Goal: Task Accomplishment & Management: Use online tool/utility

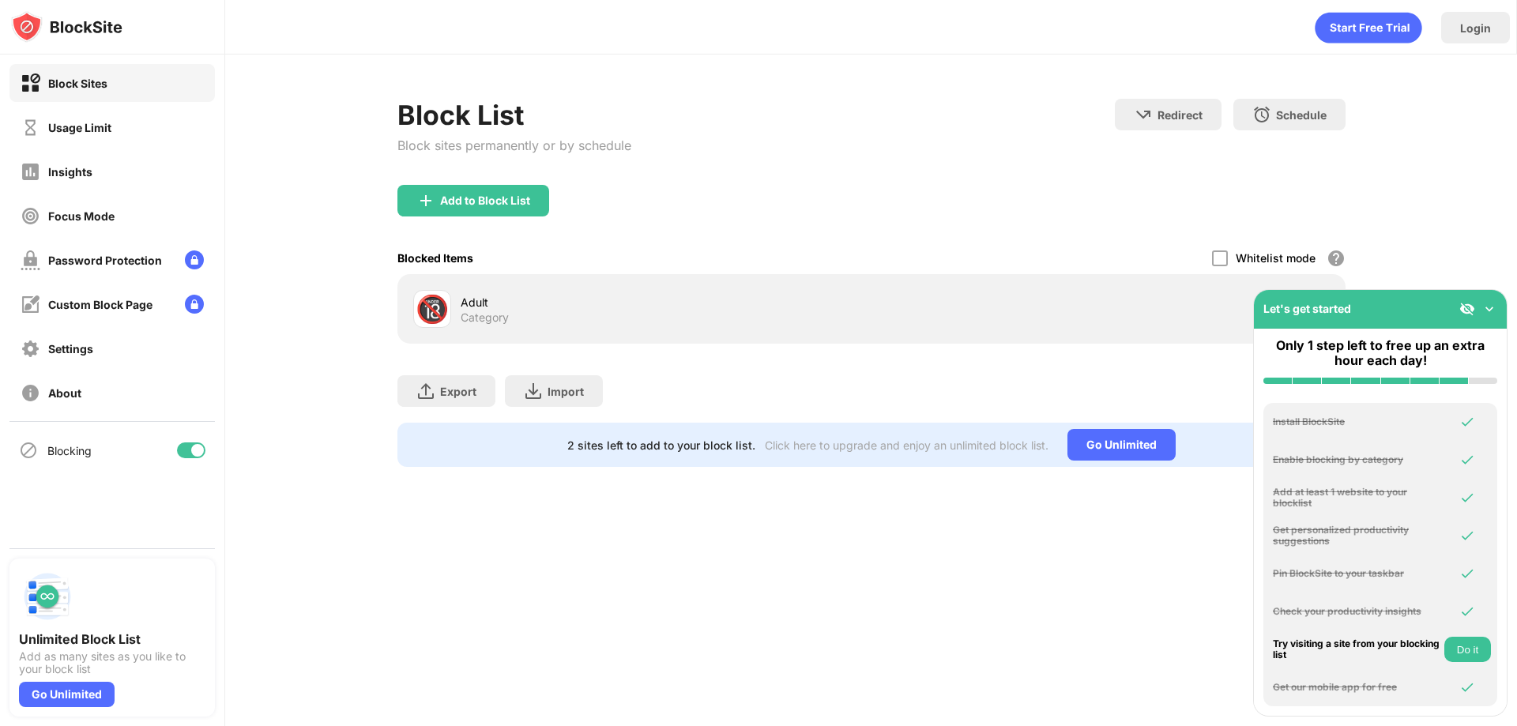
click at [815, 377] on div "Export Export Files (for websites items only) Import Import Files (for websites…" at bounding box center [871, 383] width 948 height 79
click at [1492, 310] on img at bounding box center [1489, 309] width 16 height 16
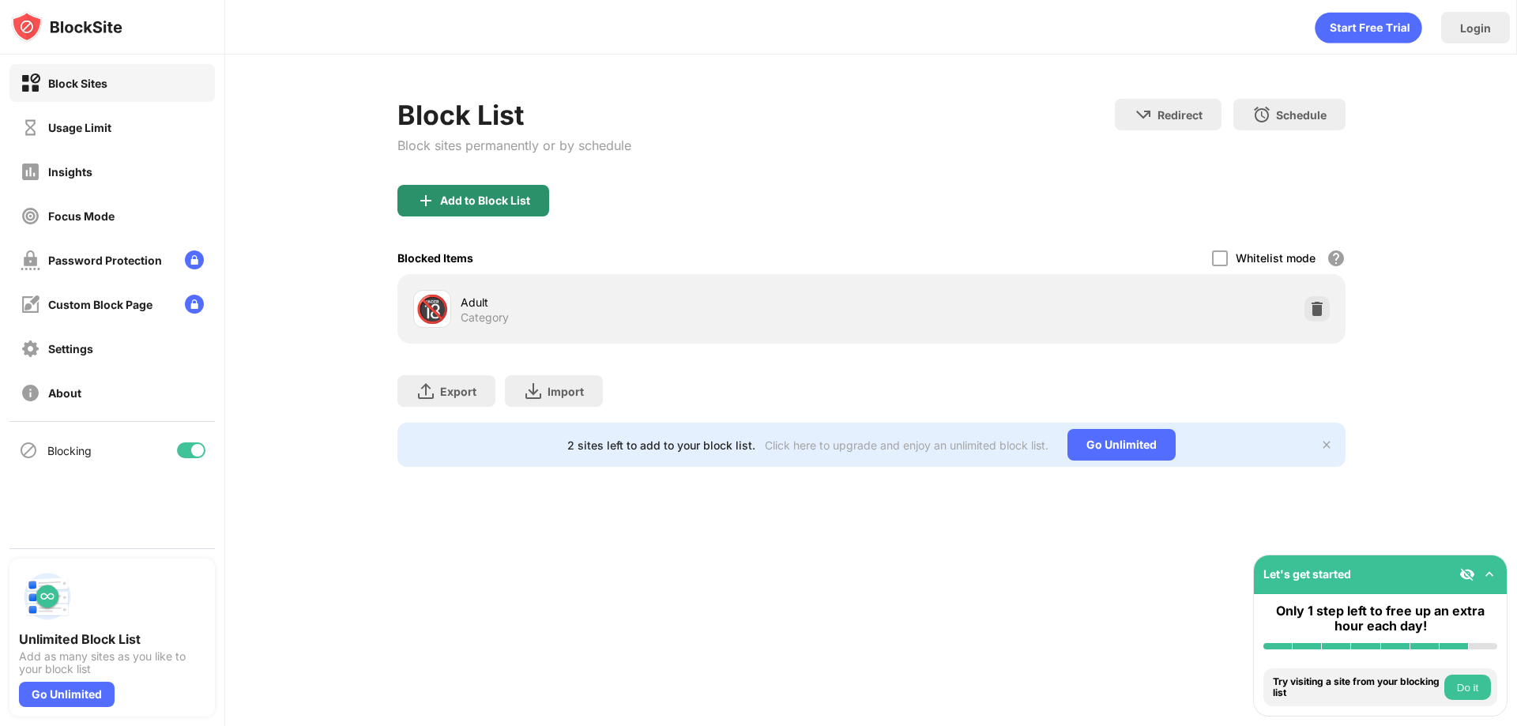
click at [475, 197] on div "Add to Block List" at bounding box center [485, 200] width 90 height 13
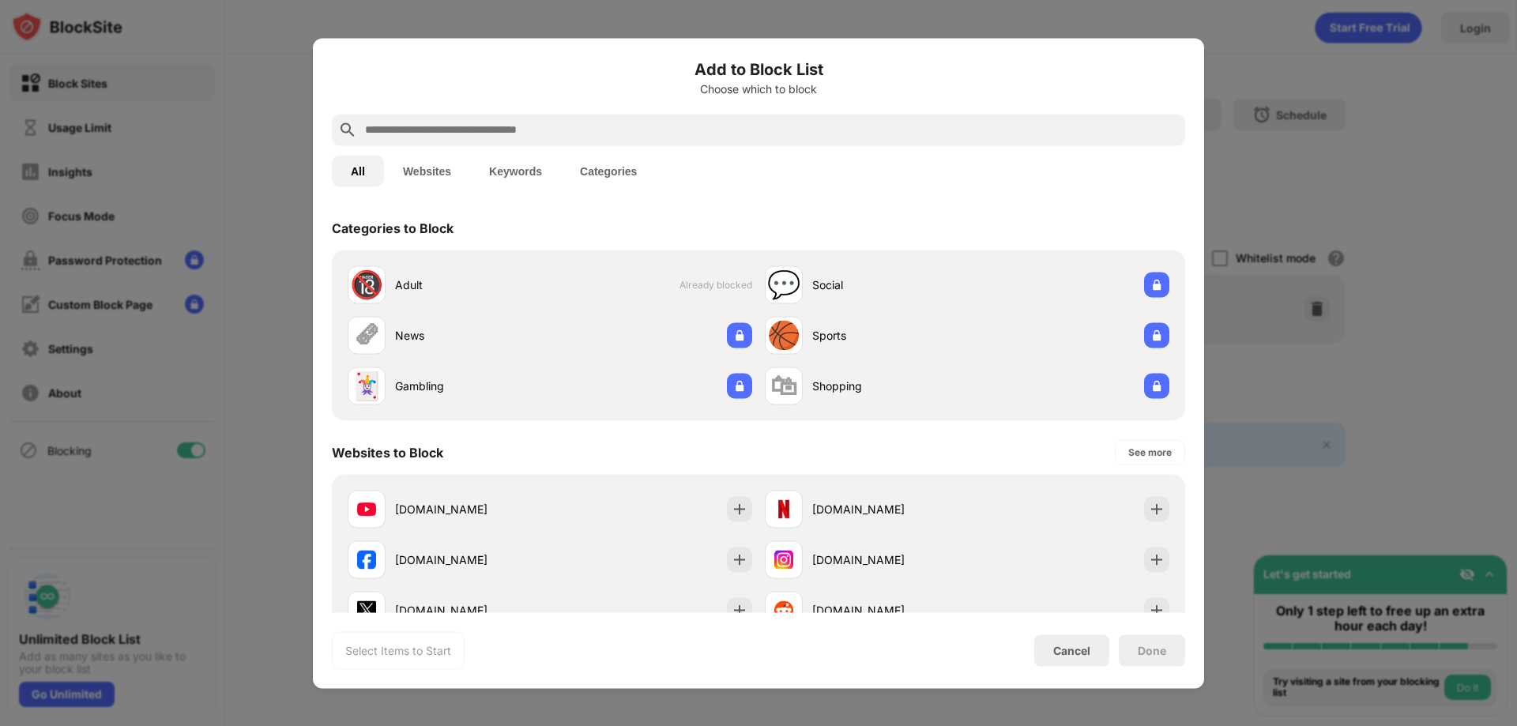
click at [415, 116] on div at bounding box center [758, 130] width 853 height 32
click at [416, 127] on input "text" at bounding box center [770, 129] width 815 height 19
click at [428, 173] on button "Websites" at bounding box center [427, 171] width 86 height 32
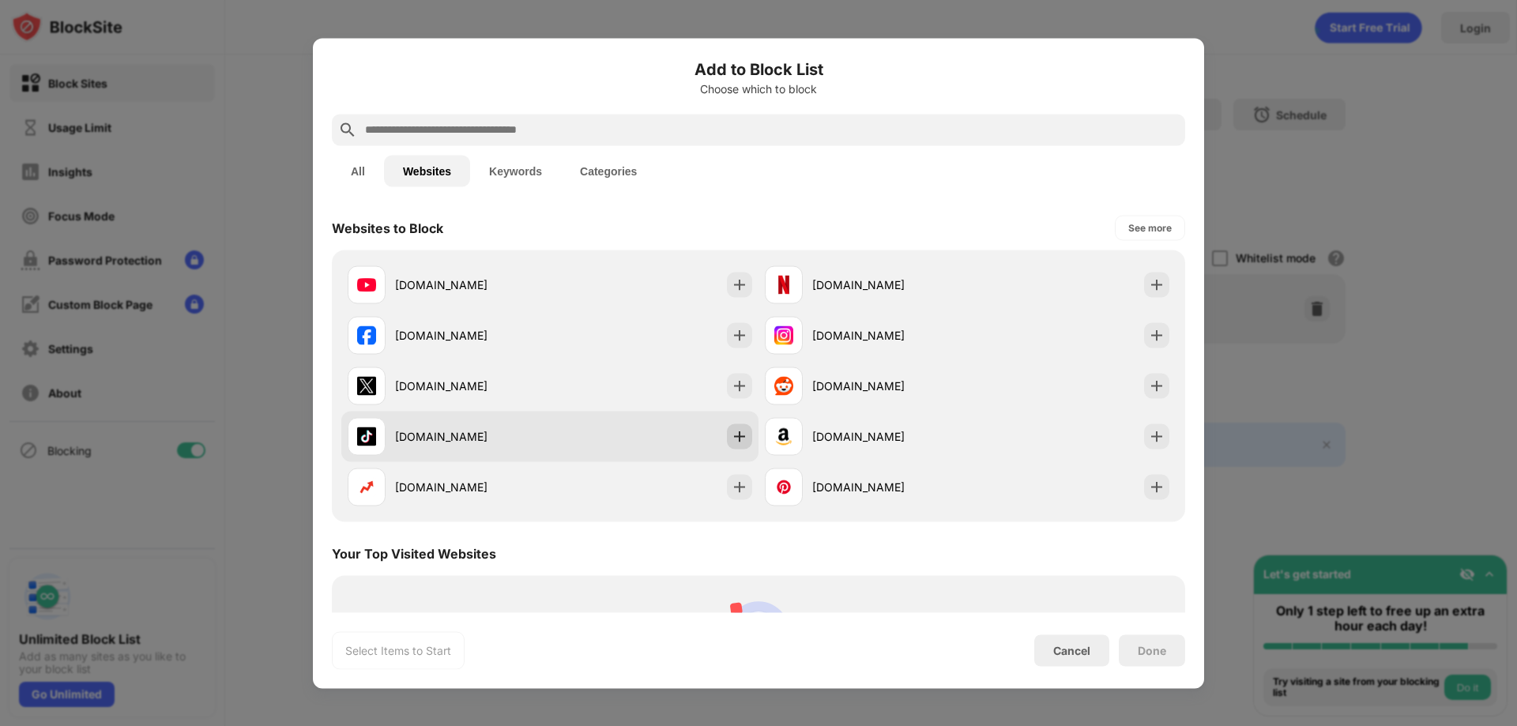
click at [732, 435] on img at bounding box center [740, 436] width 16 height 16
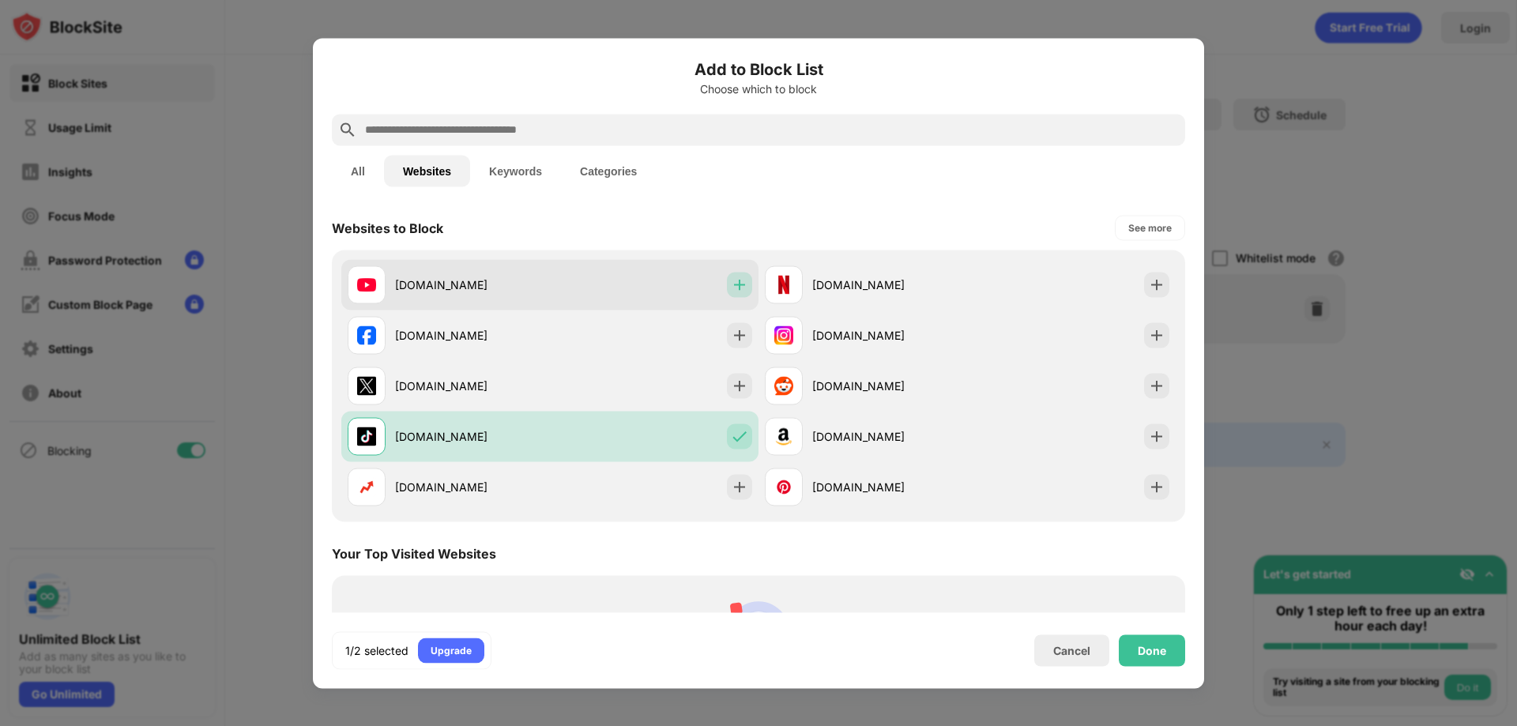
click at [732, 290] on img at bounding box center [740, 285] width 16 height 16
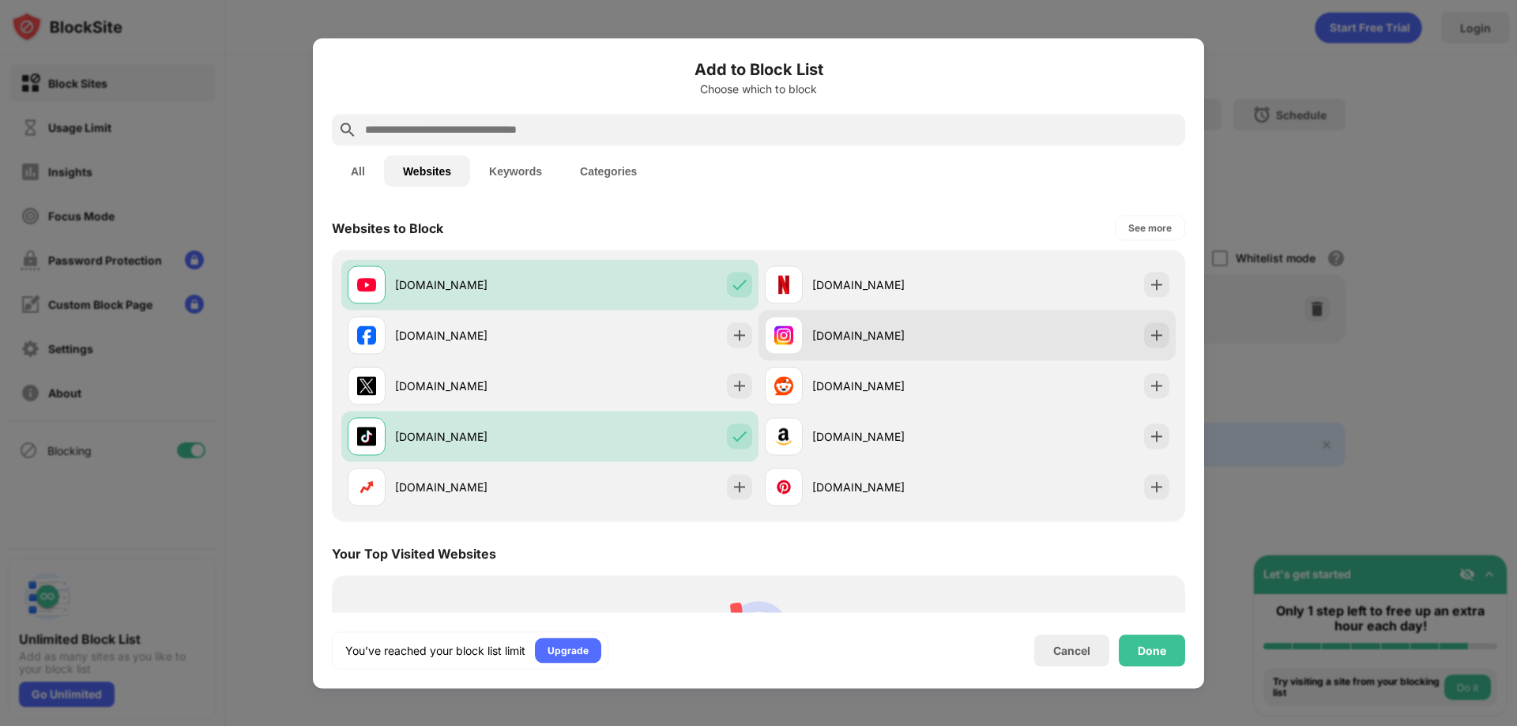
click at [1081, 353] on div "[DOMAIN_NAME]" at bounding box center [966, 335] width 417 height 51
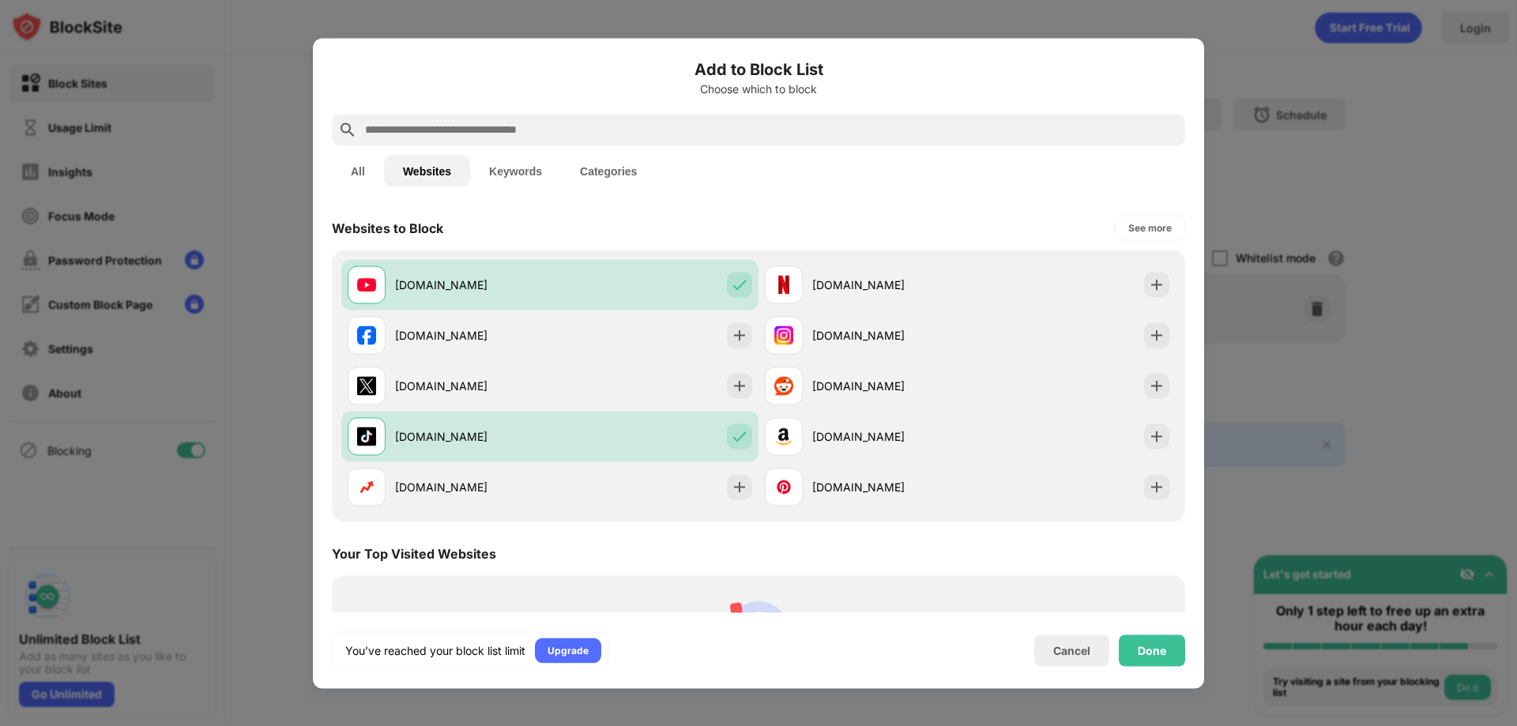
click at [1174, 650] on div "Done" at bounding box center [1152, 650] width 66 height 32
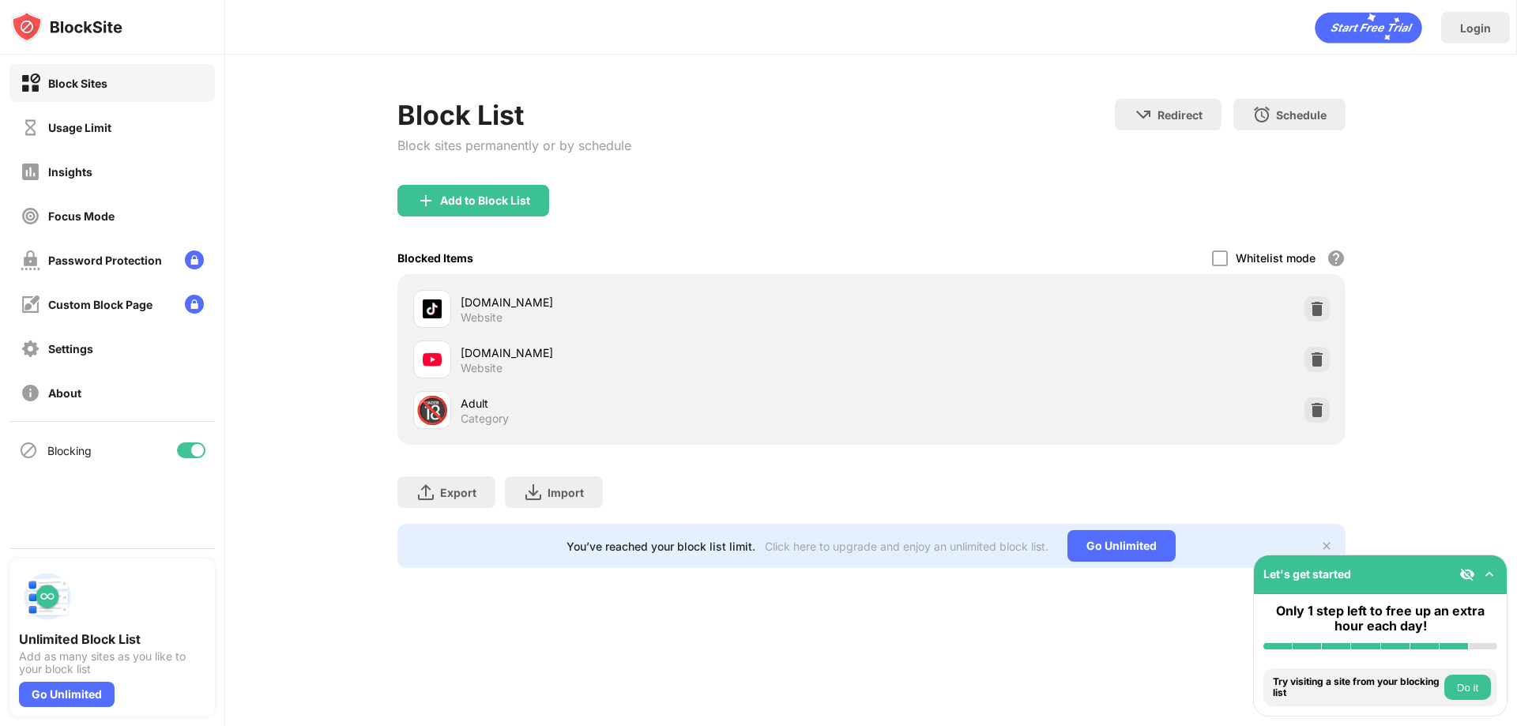
click at [1492, 687] on div "Try visiting a site from your blocking list Do it" at bounding box center [1380, 687] width 234 height 25
click at [1485, 687] on button "Do it" at bounding box center [1467, 687] width 47 height 25
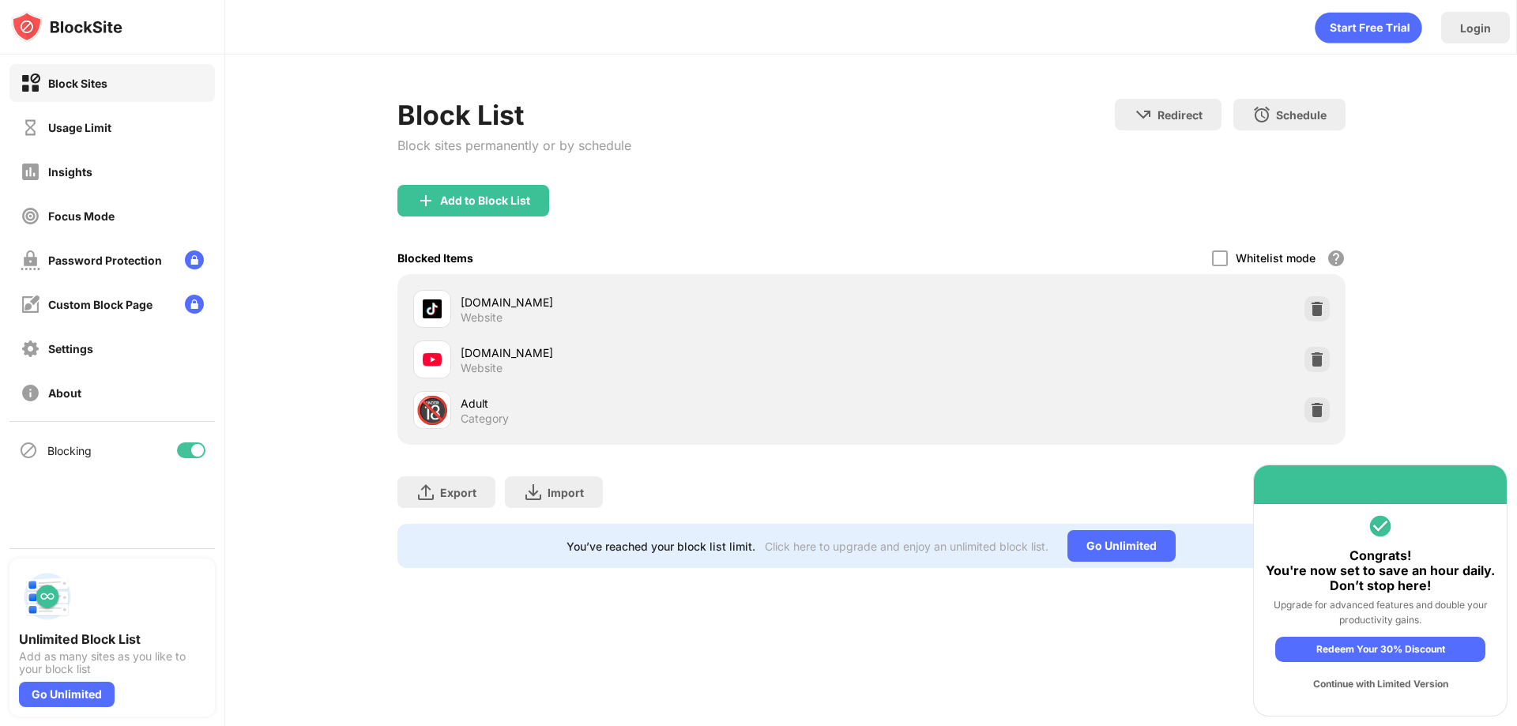
click at [1379, 683] on div "Continue with Limited Version" at bounding box center [1380, 684] width 210 height 25
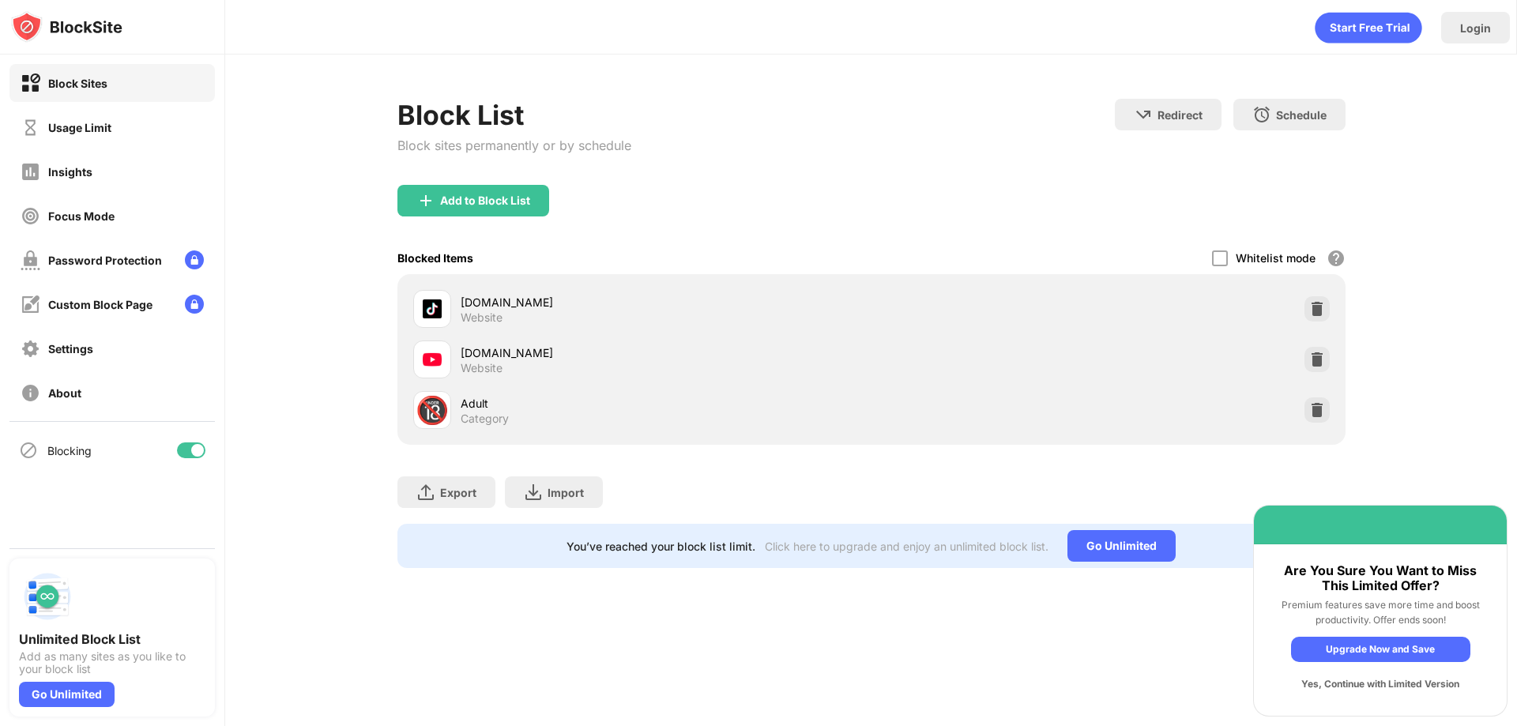
click at [1353, 690] on div "Yes, Continue with Limited Version" at bounding box center [1380, 684] width 179 height 25
